Goal: Information Seeking & Learning: Learn about a topic

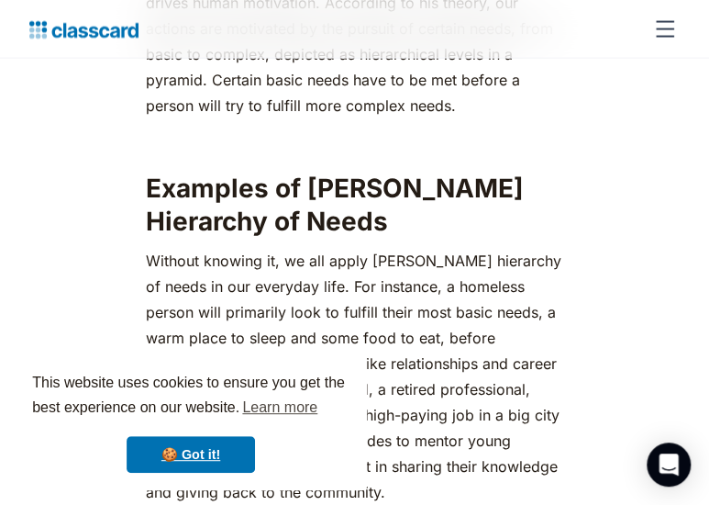
scroll to position [1162, 0]
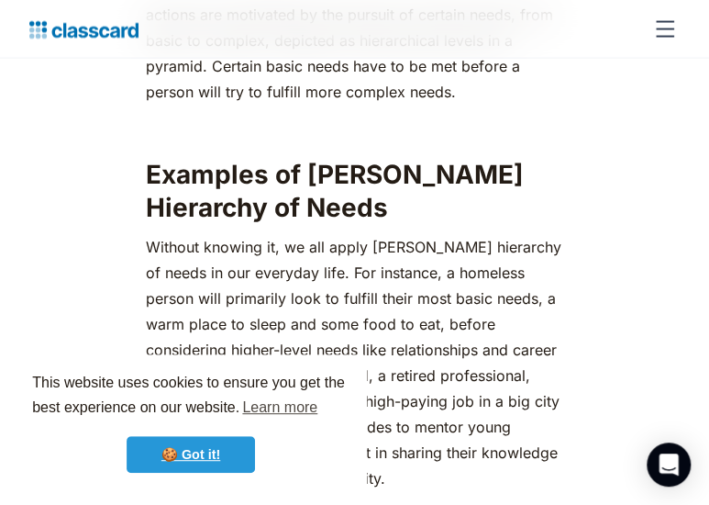
click at [192, 445] on link "🍪 Got it!" at bounding box center [191, 454] width 128 height 37
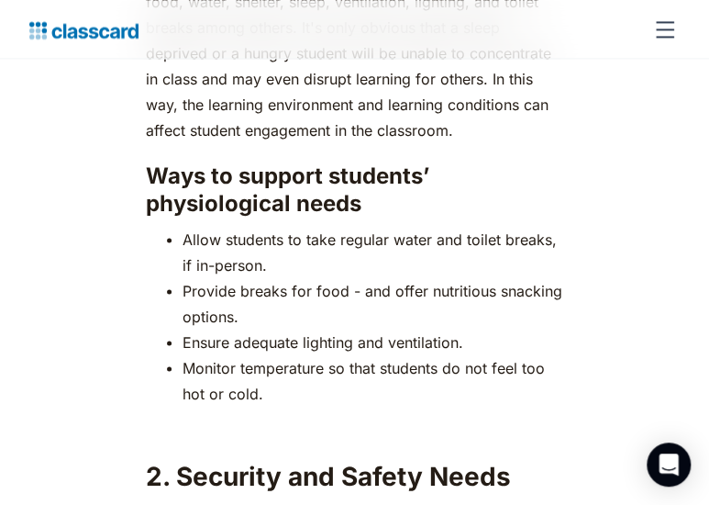
scroll to position [3034, 0]
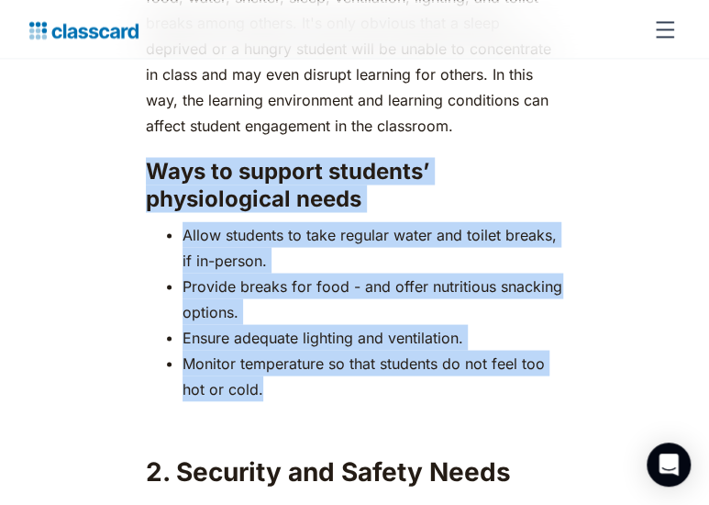
drag, startPoint x: 259, startPoint y: 364, endPoint x: 139, endPoint y: 144, distance: 250.4
copy div "Ways to support students’ physiological needs Allow students to take regular wa…"
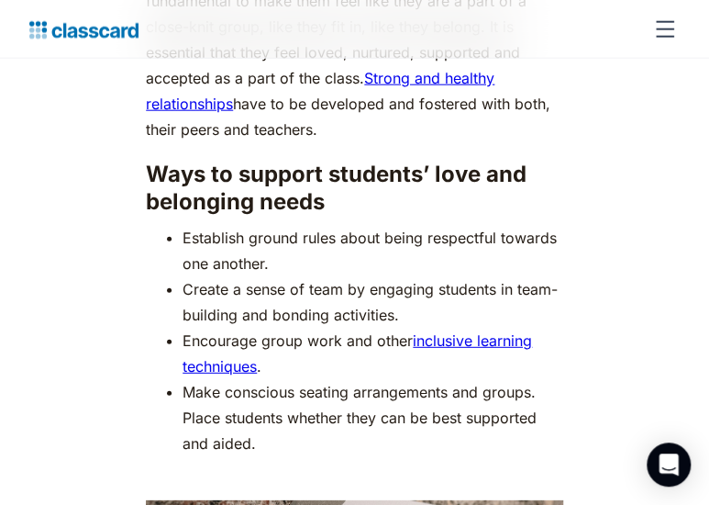
scroll to position [5606, 0]
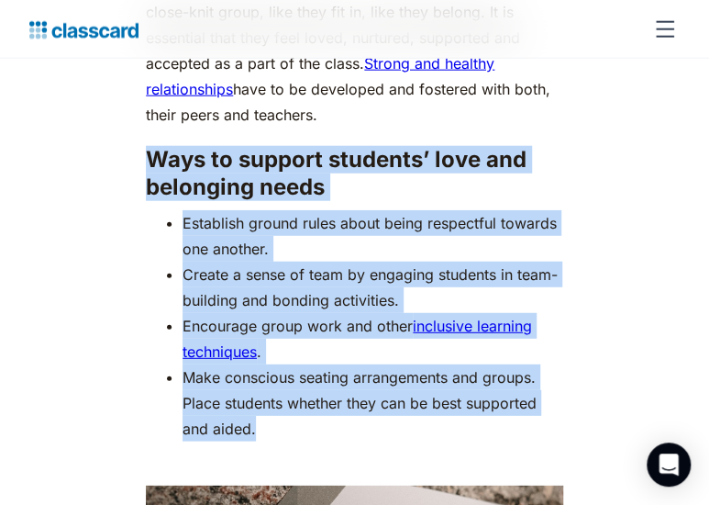
drag, startPoint x: 269, startPoint y: 367, endPoint x: 150, endPoint y: 113, distance: 280.3
copy div "Ways to support students’ love and belonging needs Establish ground rules about…"
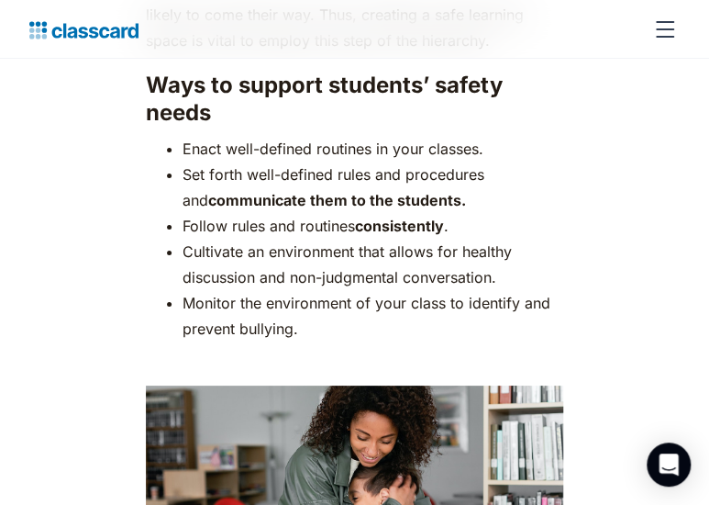
scroll to position [4140, 0]
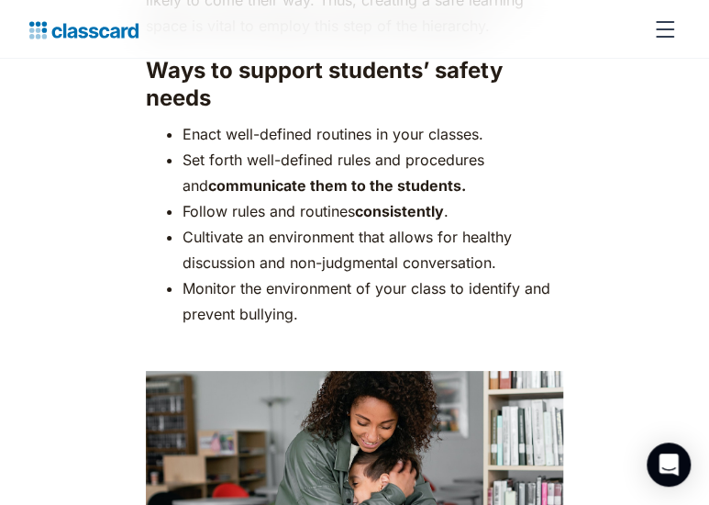
click at [415, 275] on li "Monitor the environment of your class to identify and prevent bullying." at bounding box center [373, 300] width 381 height 51
click at [303, 284] on li "Monitor the environment of your class to identify and prevent bullying." at bounding box center [373, 300] width 381 height 51
click at [295, 285] on li "Monitor the environment of your class to identify and prevent bullying." at bounding box center [373, 300] width 381 height 51
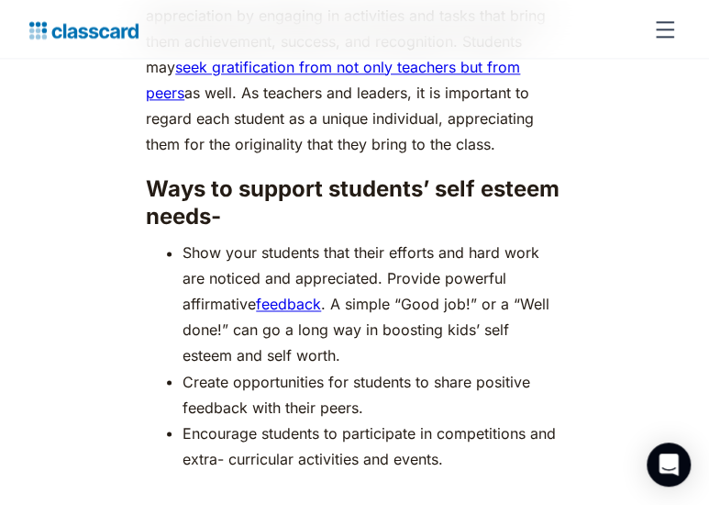
scroll to position [7065, 0]
